Goal: Task Accomplishment & Management: Manage account settings

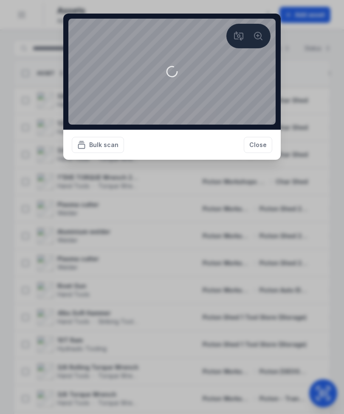
scroll to position [2738, 0]
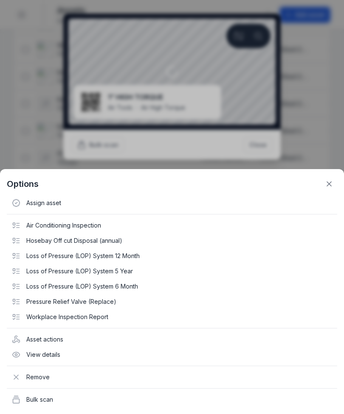
click at [329, 186] on icon at bounding box center [328, 184] width 8 height 8
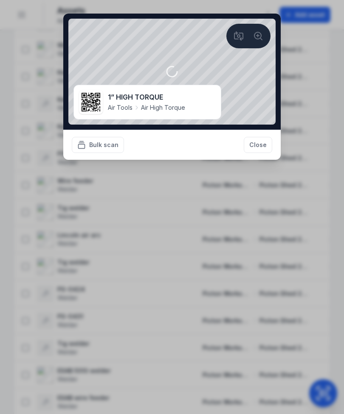
click at [179, 103] on div "1” HIGH TORQUE Air Tools Air High Torque" at bounding box center [146, 102] width 77 height 20
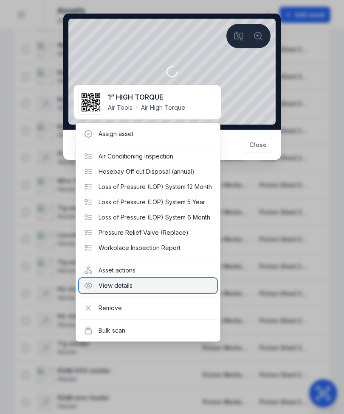
click at [134, 290] on div "View details" at bounding box center [148, 285] width 138 height 15
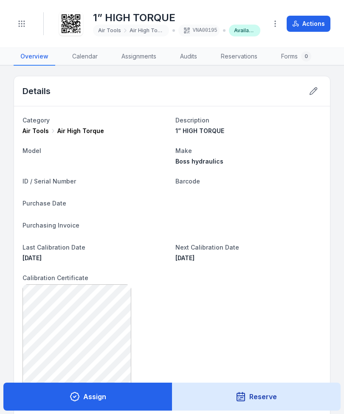
click at [314, 87] on icon at bounding box center [313, 91] width 8 height 8
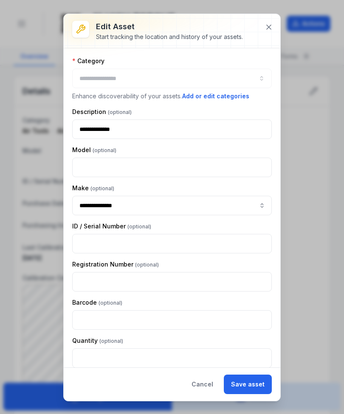
click at [207, 70] on div at bounding box center [171, 79] width 199 height 20
type input "**********"
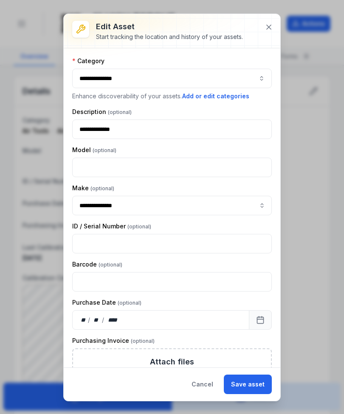
click at [222, 53] on div "**********" at bounding box center [172, 207] width 216 height 319
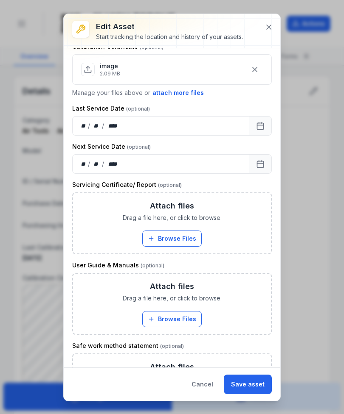
scroll to position [450, 0]
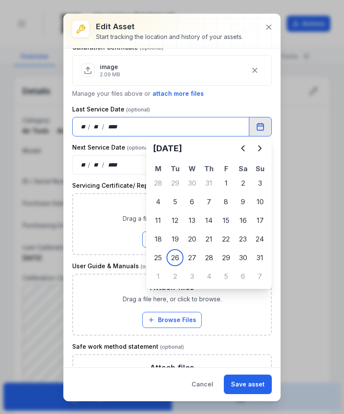
click at [191, 222] on span "Drag a file here, or click to browse." at bounding box center [172, 219] width 99 height 8
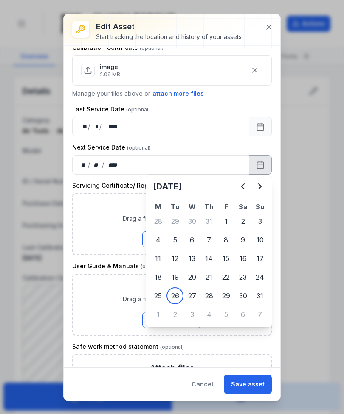
click at [260, 187] on icon "Next" at bounding box center [259, 186] width 3 height 5
click at [260, 184] on icon "Next" at bounding box center [259, 187] width 10 height 10
click at [259, 184] on icon "Next" at bounding box center [259, 187] width 10 height 10
click at [256, 187] on icon "Next" at bounding box center [259, 187] width 10 height 10
click at [256, 186] on icon "Next" at bounding box center [259, 187] width 10 height 10
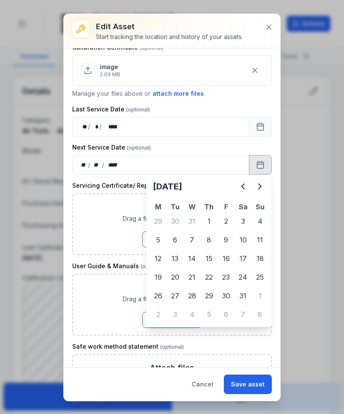
click at [255, 188] on icon "Next" at bounding box center [259, 187] width 10 height 10
click at [257, 187] on icon "Next" at bounding box center [259, 187] width 10 height 10
click at [256, 187] on icon "Next" at bounding box center [259, 187] width 10 height 10
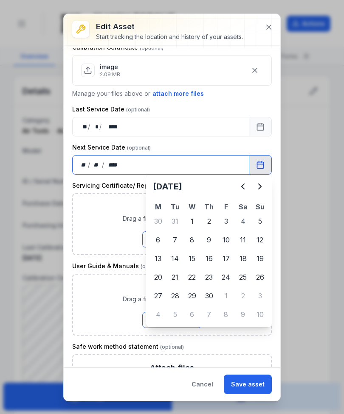
click at [157, 260] on div "**********" at bounding box center [171, 106] width 199 height 1001
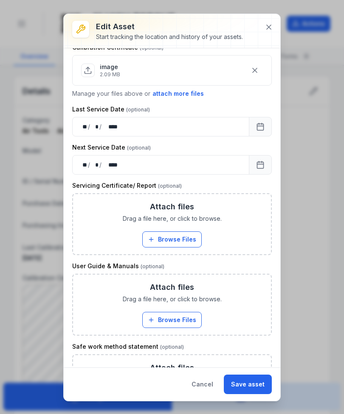
click at [187, 243] on button "Browse Files" at bounding box center [171, 240] width 59 height 16
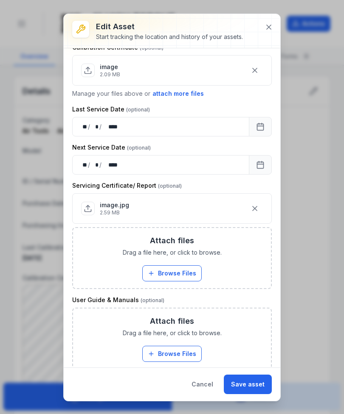
click at [187, 274] on button "Browse Files" at bounding box center [171, 274] width 59 height 16
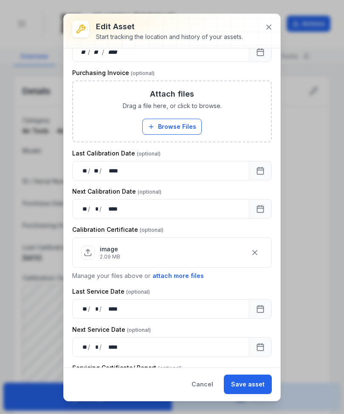
scroll to position [267, 0]
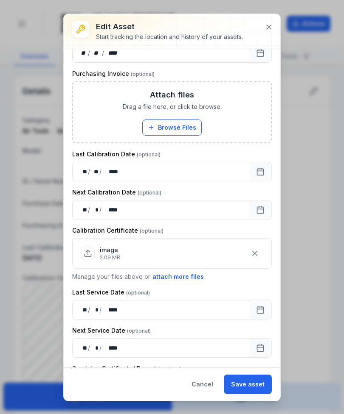
click at [184, 278] on button "attach more files" at bounding box center [178, 276] width 52 height 9
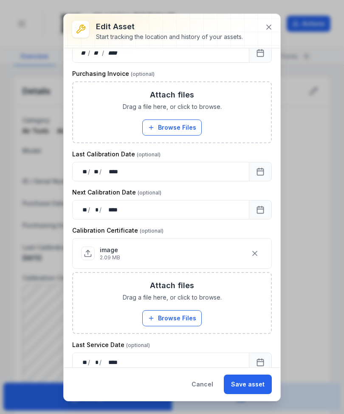
click at [193, 316] on button "Browse Files" at bounding box center [171, 318] width 59 height 16
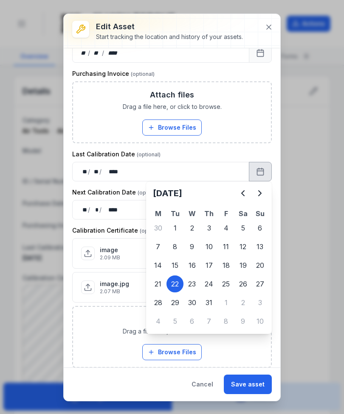
click at [262, 193] on icon "Next" at bounding box center [259, 193] width 10 height 10
click at [260, 193] on icon "Next" at bounding box center [259, 193] width 3 height 5
click at [260, 195] on icon "Next" at bounding box center [259, 193] width 3 height 5
click at [260, 194] on icon "Next" at bounding box center [259, 193] width 3 height 5
click at [262, 193] on icon "Next" at bounding box center [259, 193] width 10 height 10
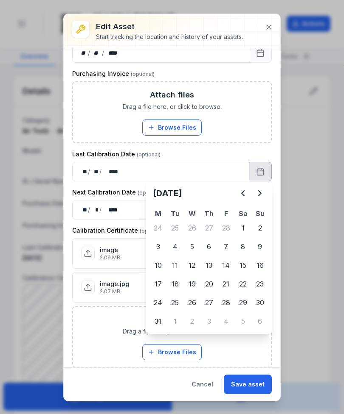
click at [262, 193] on icon "Next" at bounding box center [259, 193] width 10 height 10
click at [264, 192] on icon "Next" at bounding box center [259, 193] width 10 height 10
click at [263, 192] on icon "Next" at bounding box center [259, 193] width 10 height 10
click at [260, 196] on icon "Next" at bounding box center [259, 193] width 10 height 10
click at [255, 196] on icon "Next" at bounding box center [259, 193] width 10 height 10
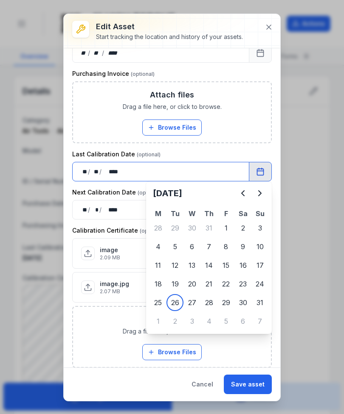
click at [194, 268] on div "image 2.09 MB" at bounding box center [171, 253] width 199 height 31
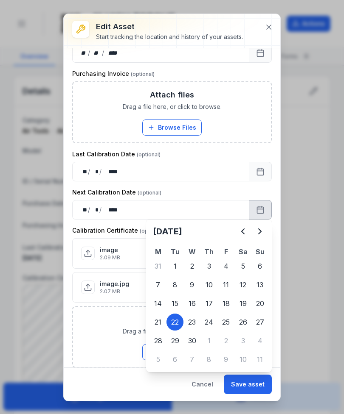
click at [261, 229] on icon "Next" at bounding box center [259, 231] width 10 height 10
click at [260, 229] on icon "Next" at bounding box center [259, 231] width 10 height 10
click at [261, 229] on icon "Next" at bounding box center [259, 231] width 10 height 10
click at [261, 228] on icon "Next" at bounding box center [259, 231] width 10 height 10
click at [260, 230] on icon "Next" at bounding box center [259, 231] width 3 height 5
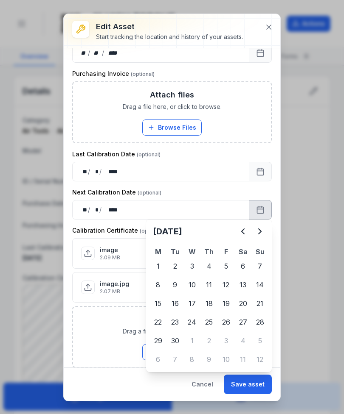
click at [260, 230] on icon "Next" at bounding box center [259, 231] width 3 height 5
click at [261, 231] on icon "Next" at bounding box center [259, 231] width 10 height 10
click at [260, 231] on icon "Next" at bounding box center [259, 231] width 3 height 5
click at [263, 230] on icon "Next" at bounding box center [259, 231] width 10 height 10
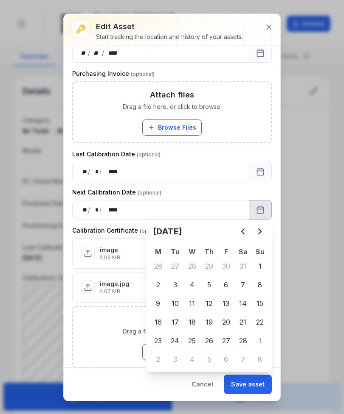
click at [260, 231] on icon "Next" at bounding box center [259, 231] width 3 height 5
click at [261, 231] on icon "Next" at bounding box center [259, 231] width 10 height 10
click at [243, 230] on icon "Previous" at bounding box center [242, 231] width 3 height 5
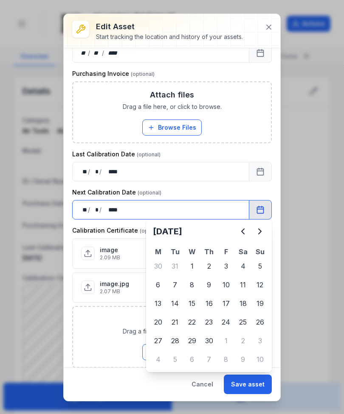
click at [162, 303] on div "**********" at bounding box center [171, 297] width 199 height 142
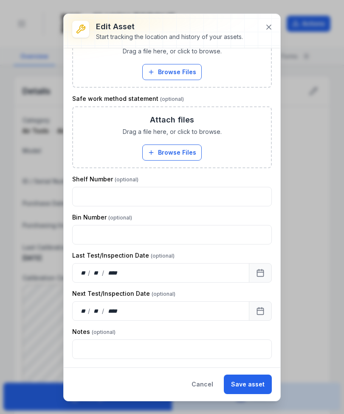
scroll to position [842, 0]
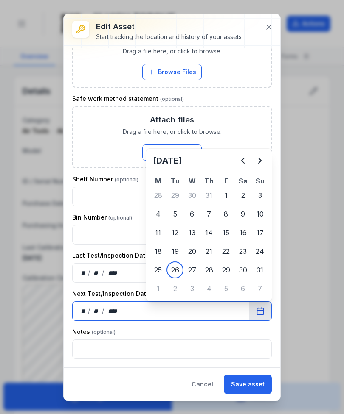
click at [192, 230] on input "text" at bounding box center [171, 235] width 199 height 20
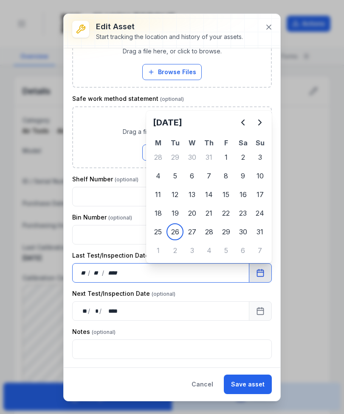
click at [195, 196] on input "text" at bounding box center [171, 197] width 199 height 20
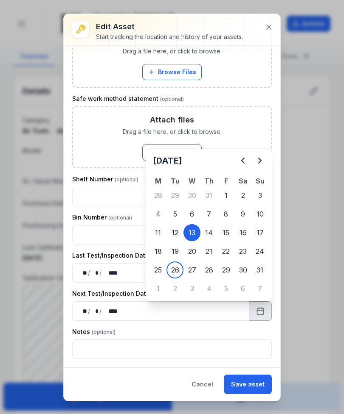
click at [258, 162] on icon "Next" at bounding box center [259, 161] width 10 height 10
click at [261, 168] on button "Next" at bounding box center [259, 160] width 17 height 17
click at [260, 167] on button "Next" at bounding box center [259, 160] width 17 height 17
click at [260, 165] on icon "Next" at bounding box center [259, 161] width 10 height 10
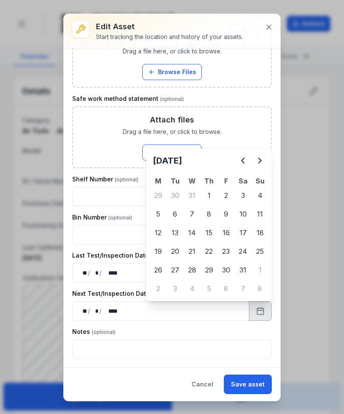
click at [260, 165] on icon "Next" at bounding box center [259, 161] width 10 height 10
click at [261, 163] on icon "Next" at bounding box center [259, 161] width 10 height 10
click at [263, 160] on icon "Next" at bounding box center [259, 161] width 10 height 10
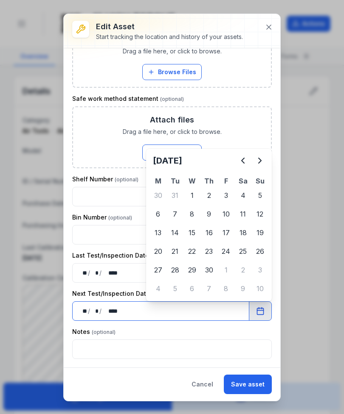
click at [154, 234] on input "text" at bounding box center [171, 235] width 199 height 20
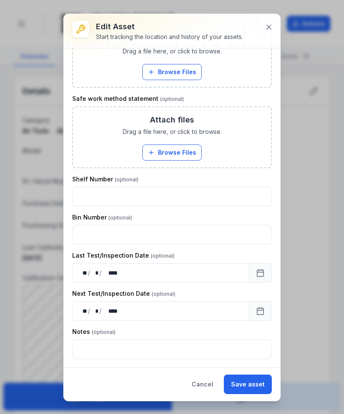
click at [252, 382] on button "Save asset" at bounding box center [248, 385] width 48 height 20
